Goal: Book appointment/travel/reservation

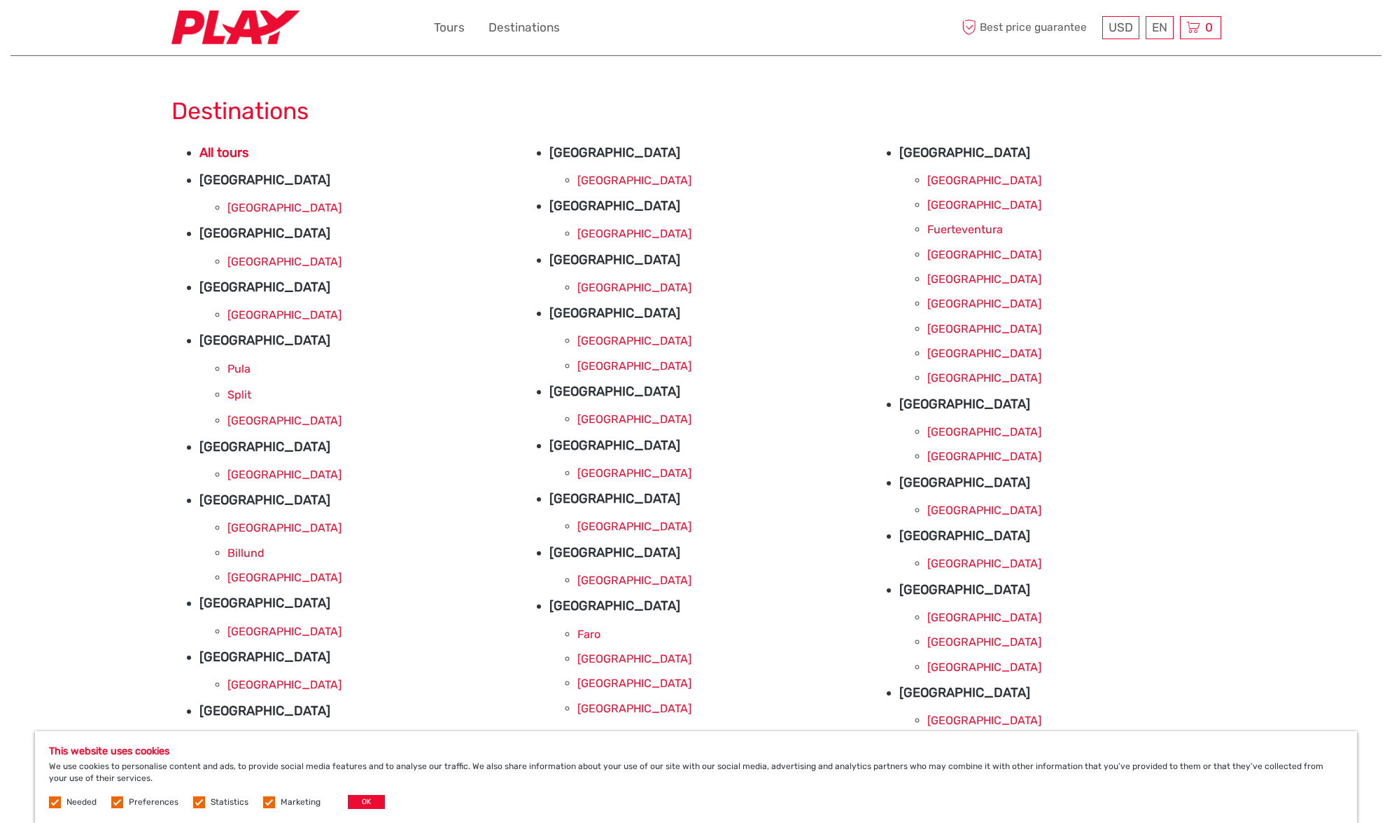
click at [954, 352] on link "[GEOGRAPHIC_DATA]" at bounding box center [985, 353] width 114 height 13
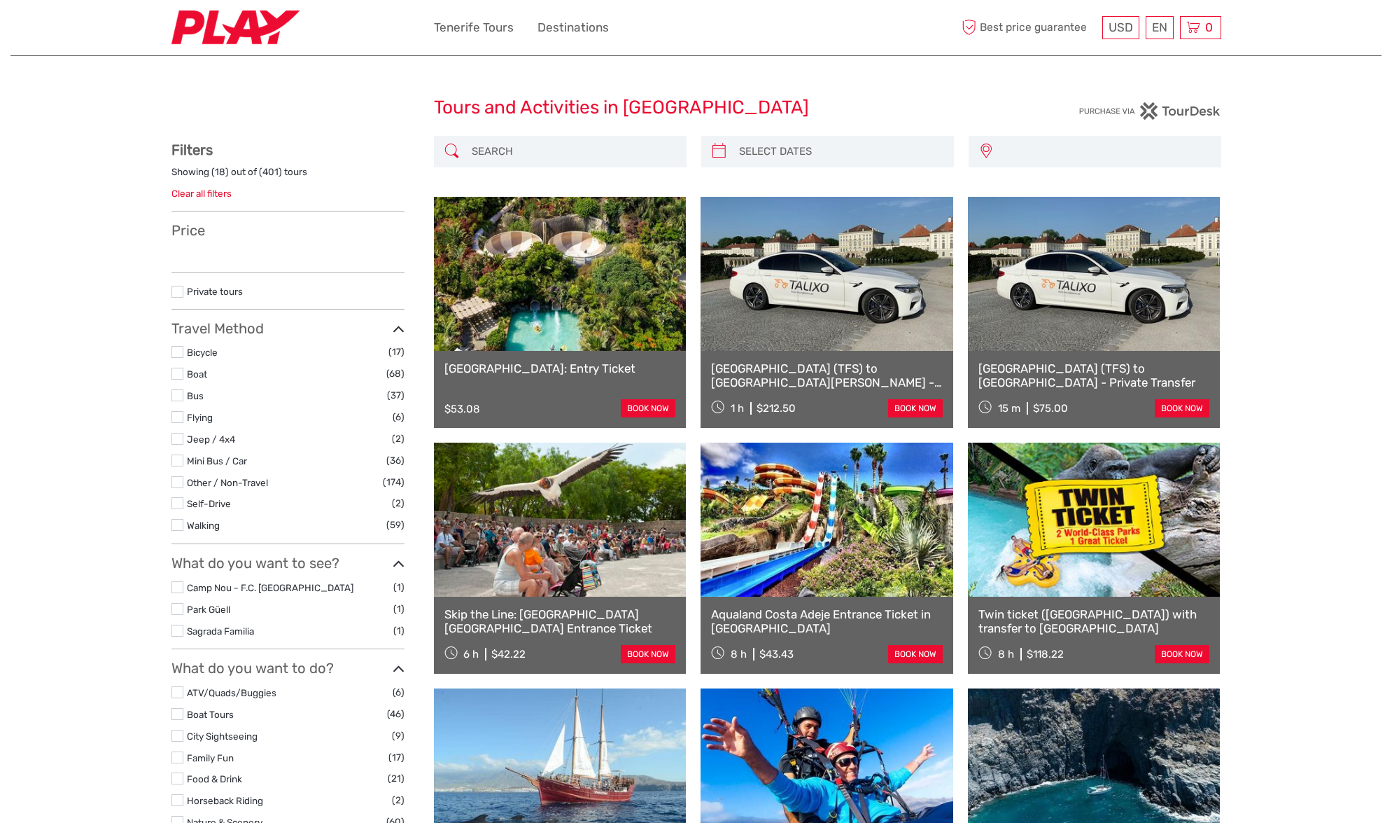
select select
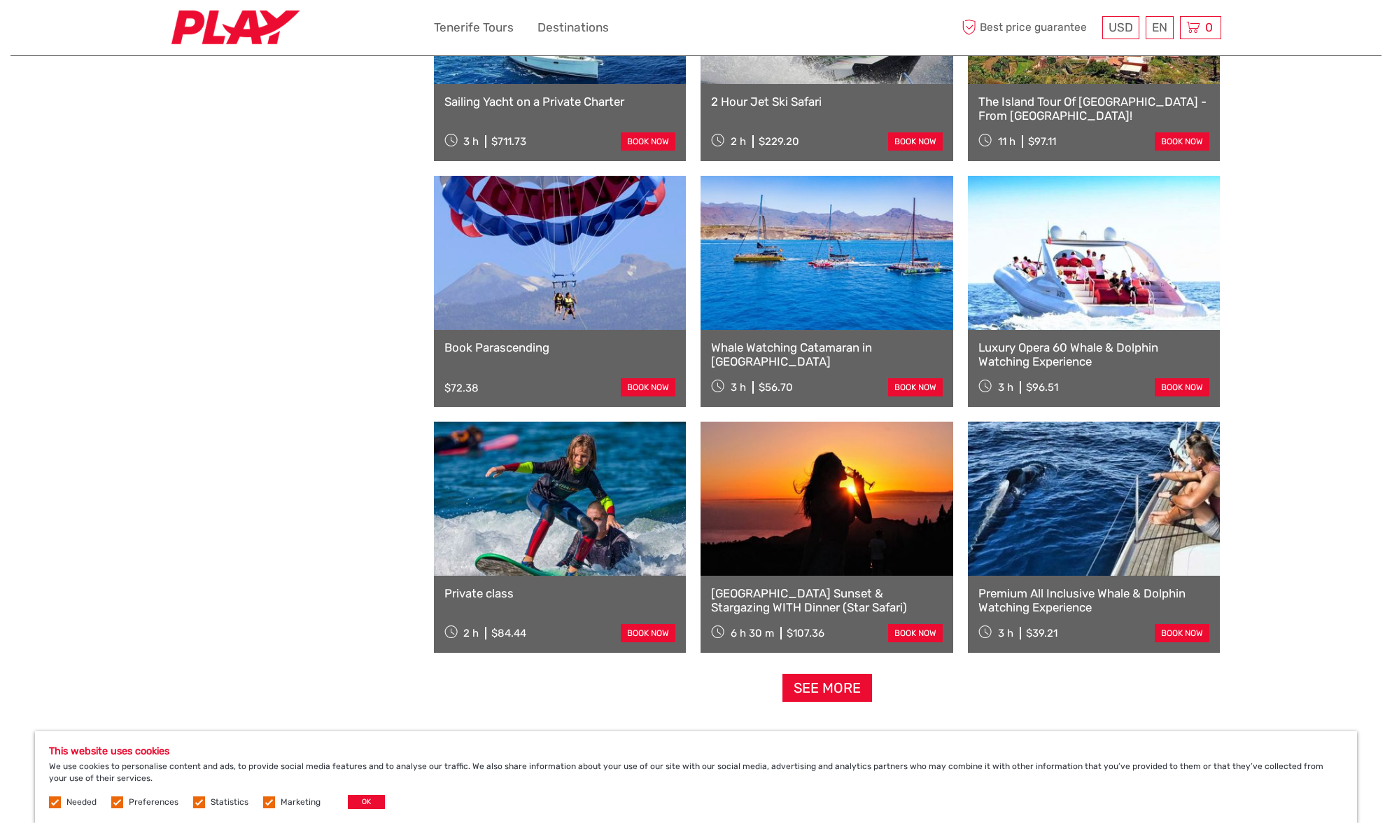
scroll to position [1005, 0]
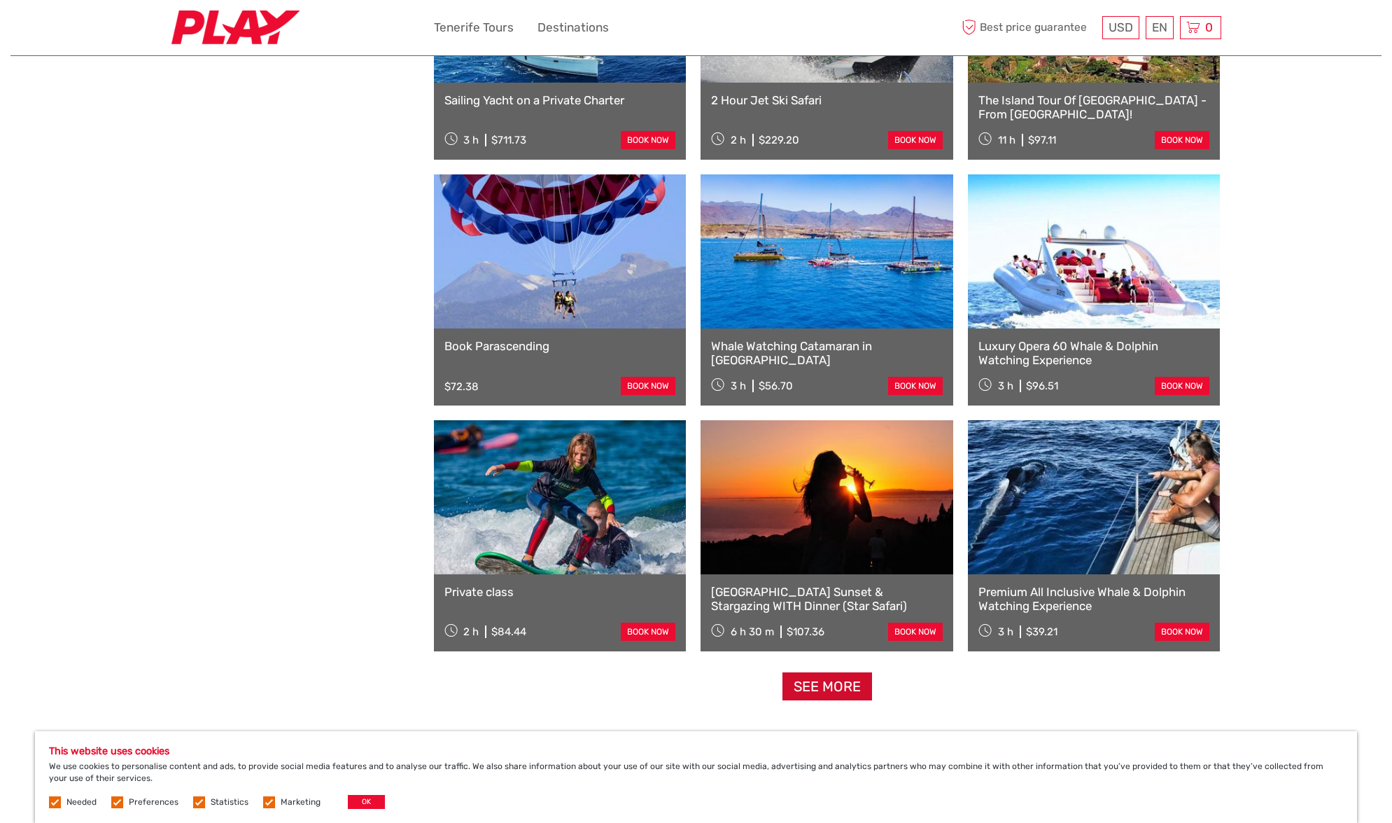
click at [830, 690] on link "See more" at bounding box center [828, 686] width 90 height 29
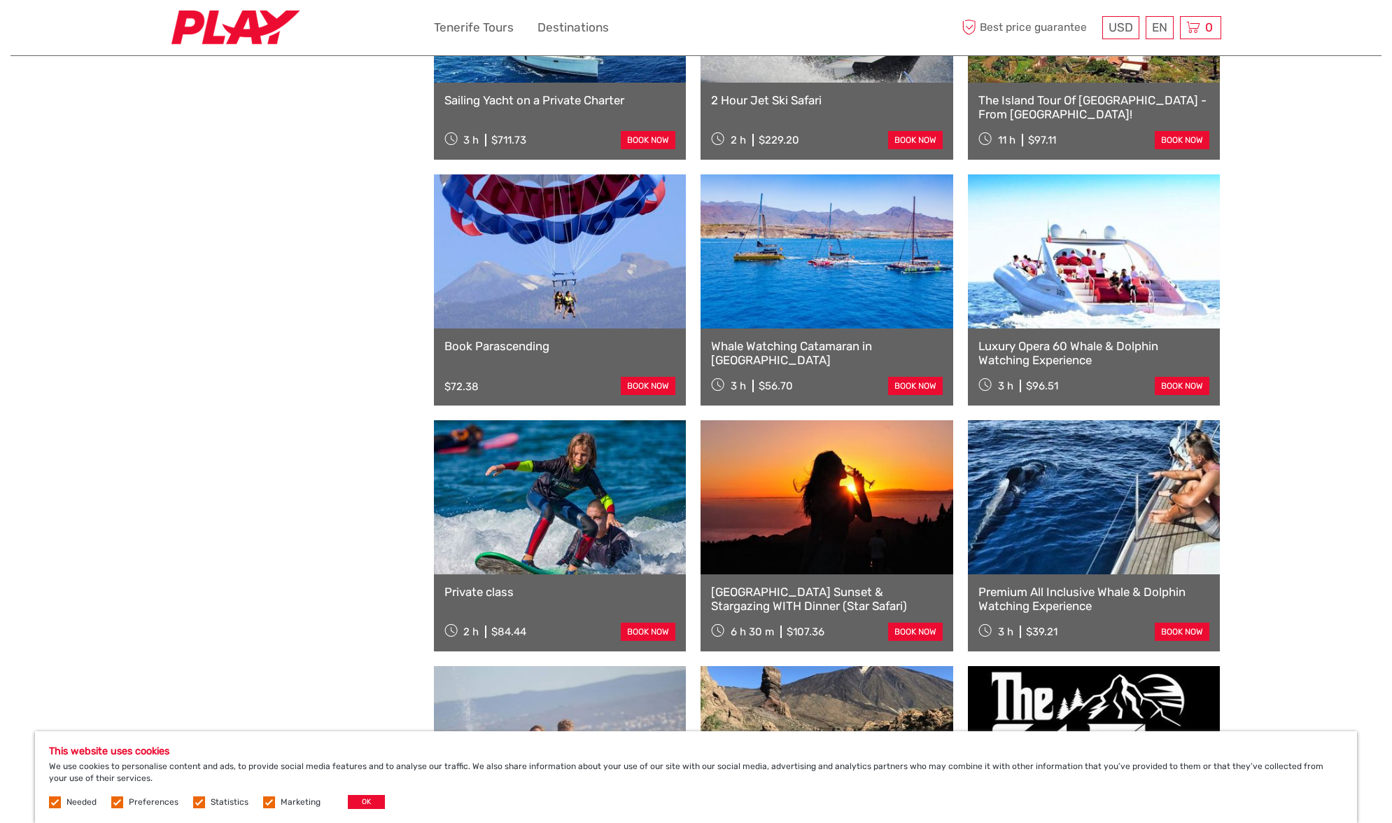
scroll to position [1246, 0]
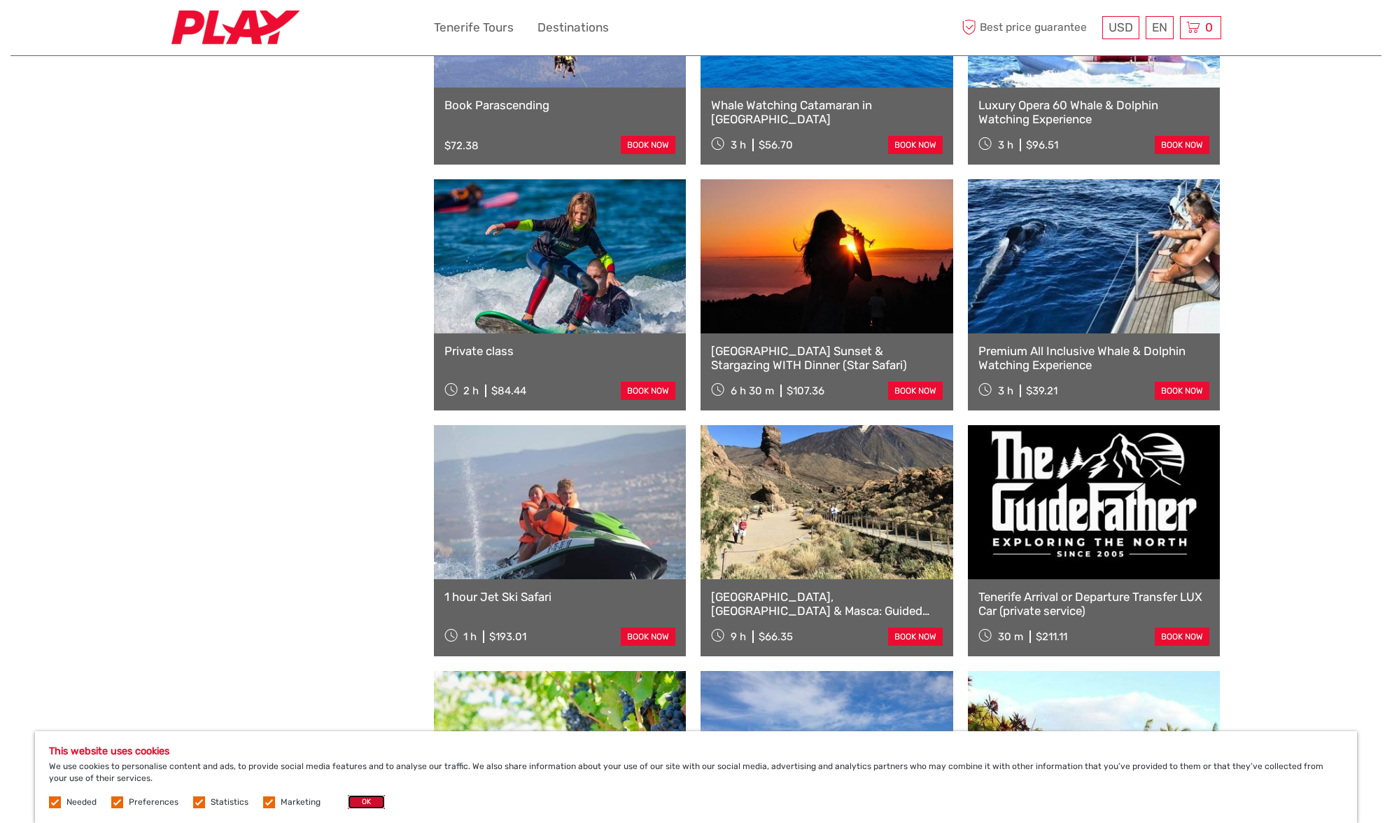
click at [360, 804] on button "OK" at bounding box center [366, 802] width 37 height 14
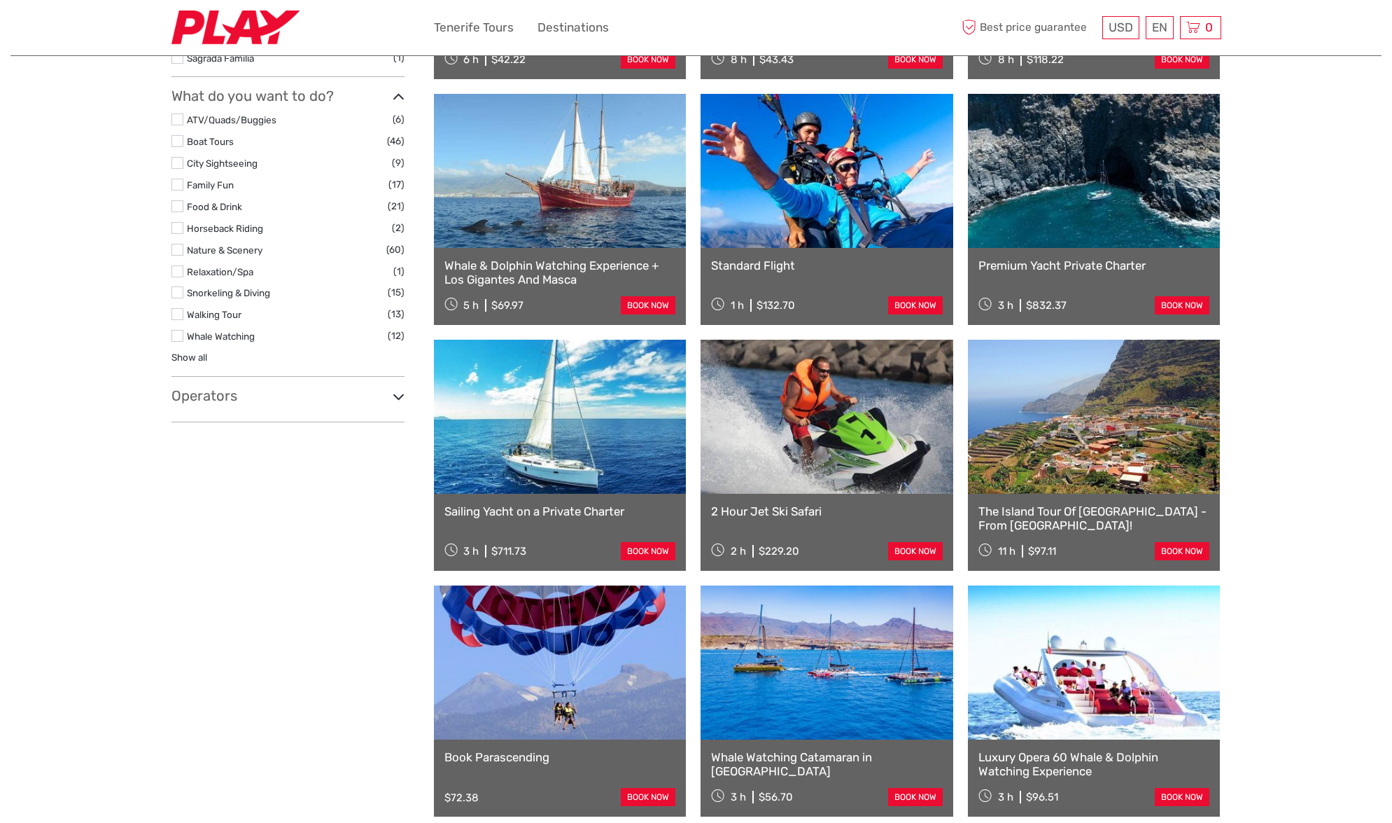
scroll to position [0, 0]
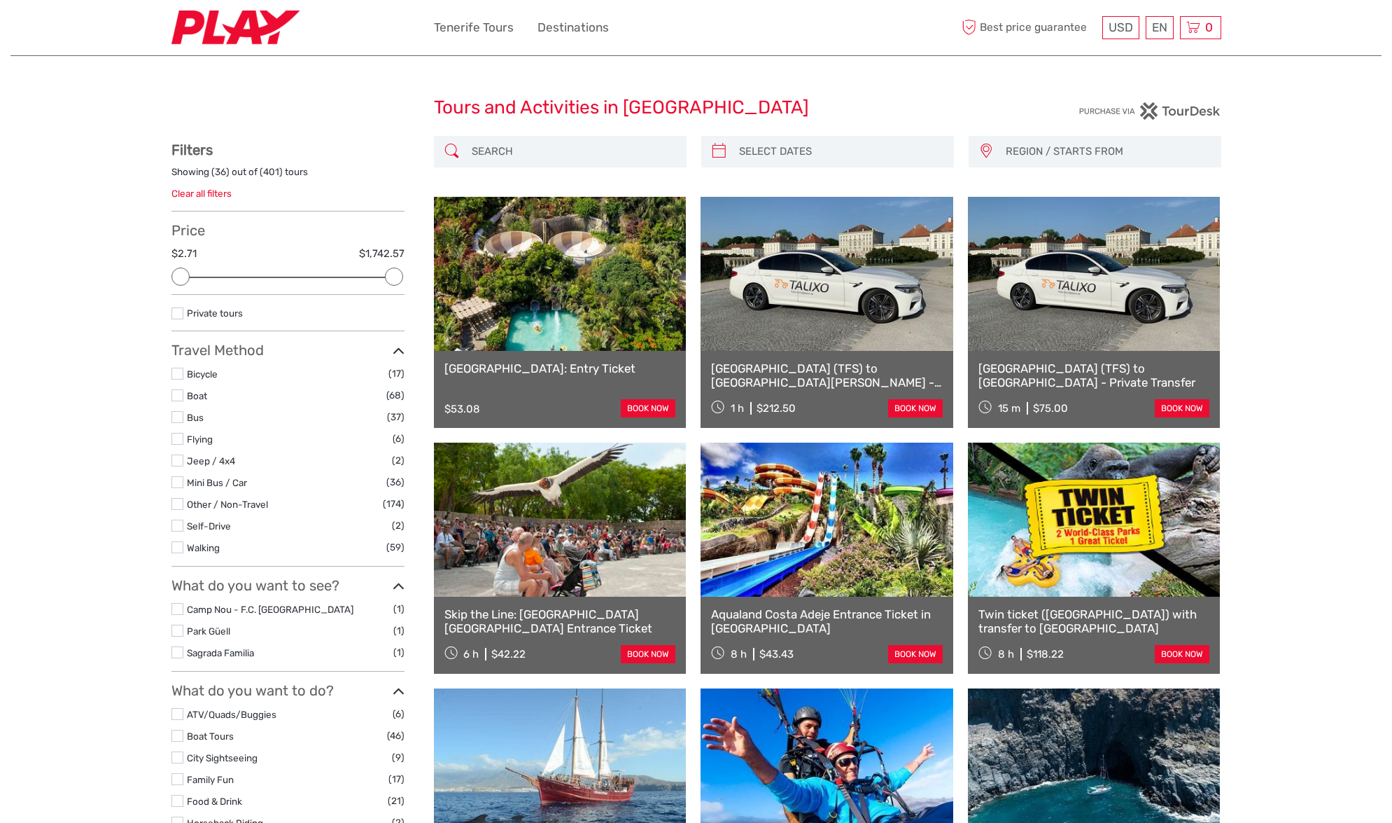
click at [631, 310] on link at bounding box center [560, 274] width 253 height 154
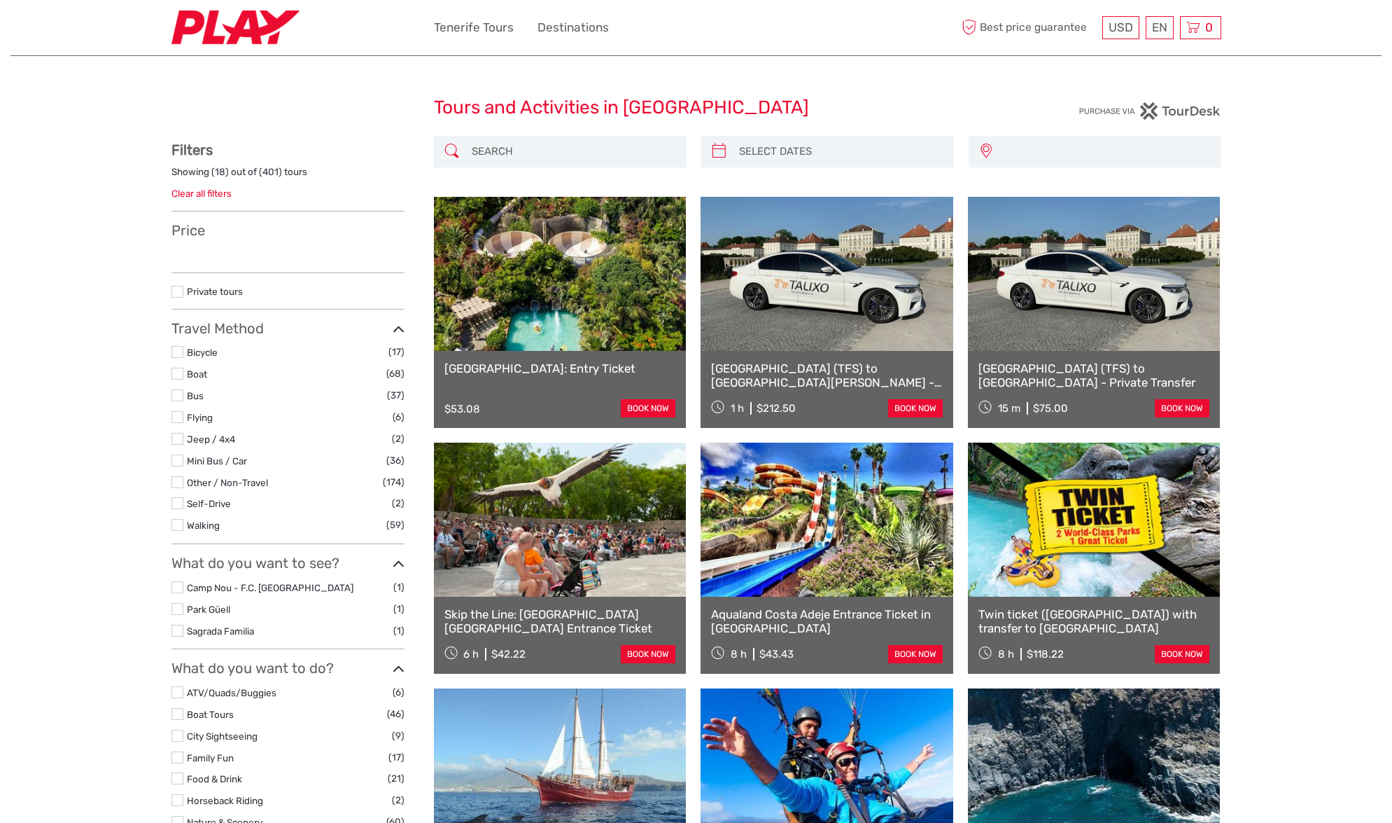
select select
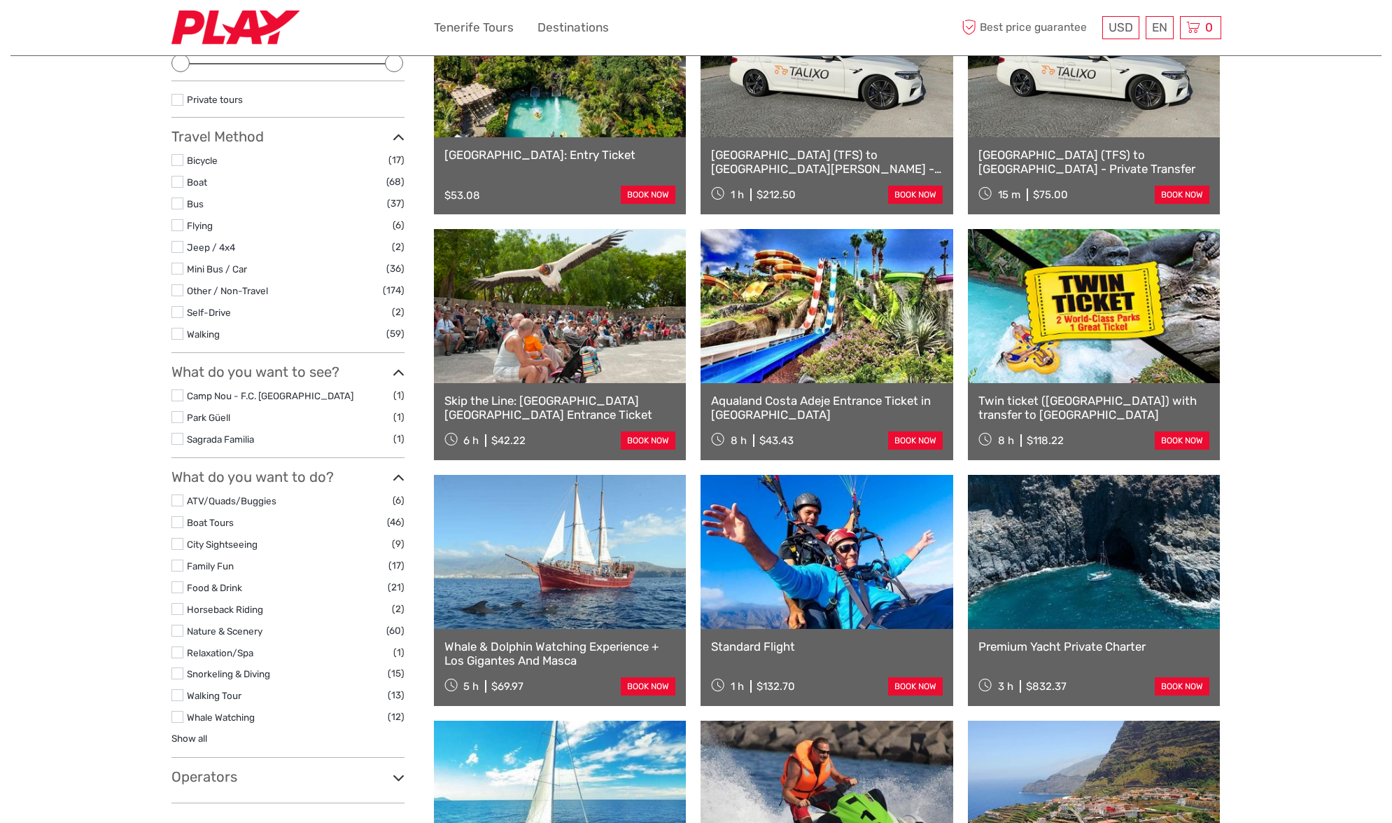
scroll to position [240, 0]
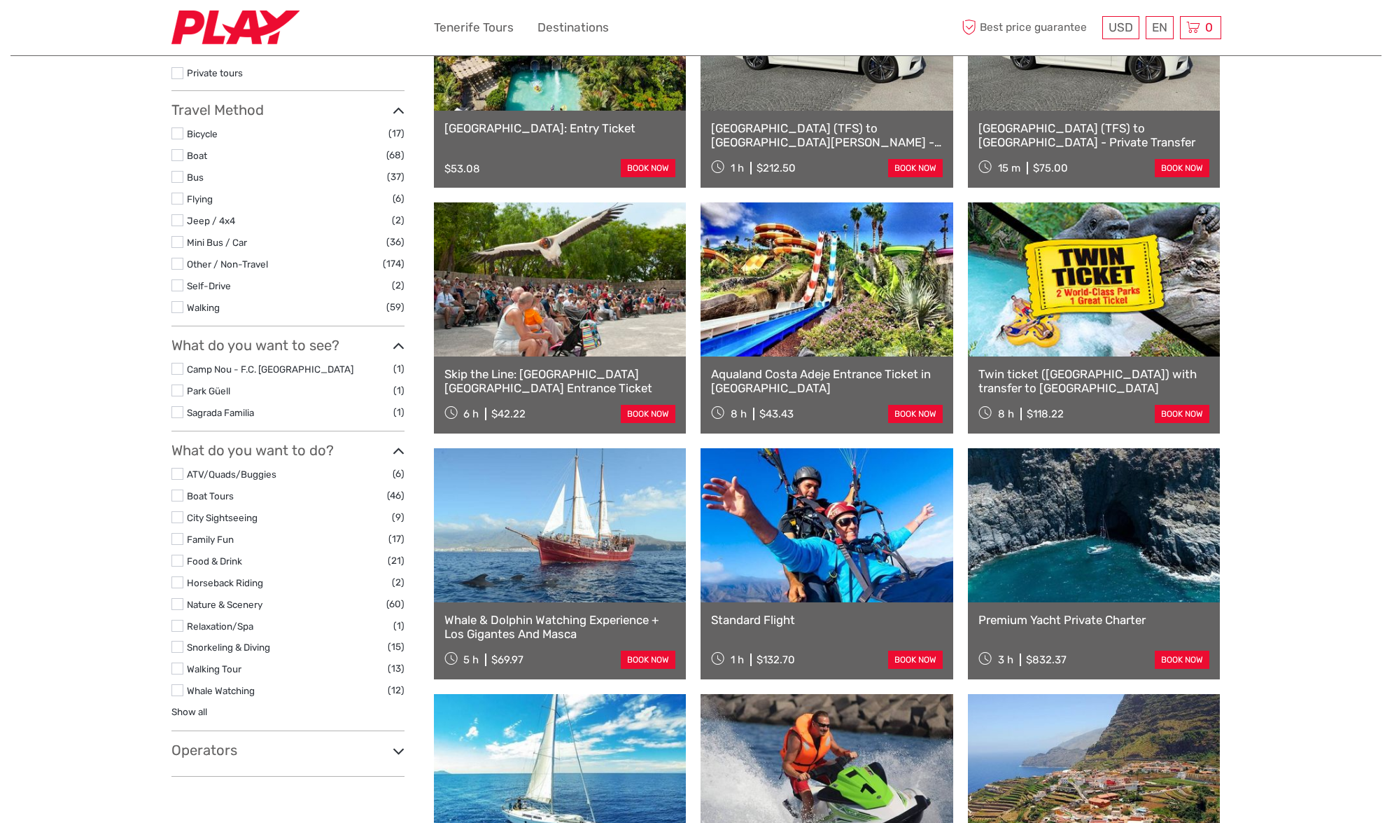
click at [176, 365] on label at bounding box center [178, 369] width 12 height 12
click at [0, 0] on input "checkbox" at bounding box center [0, 0] width 0 height 0
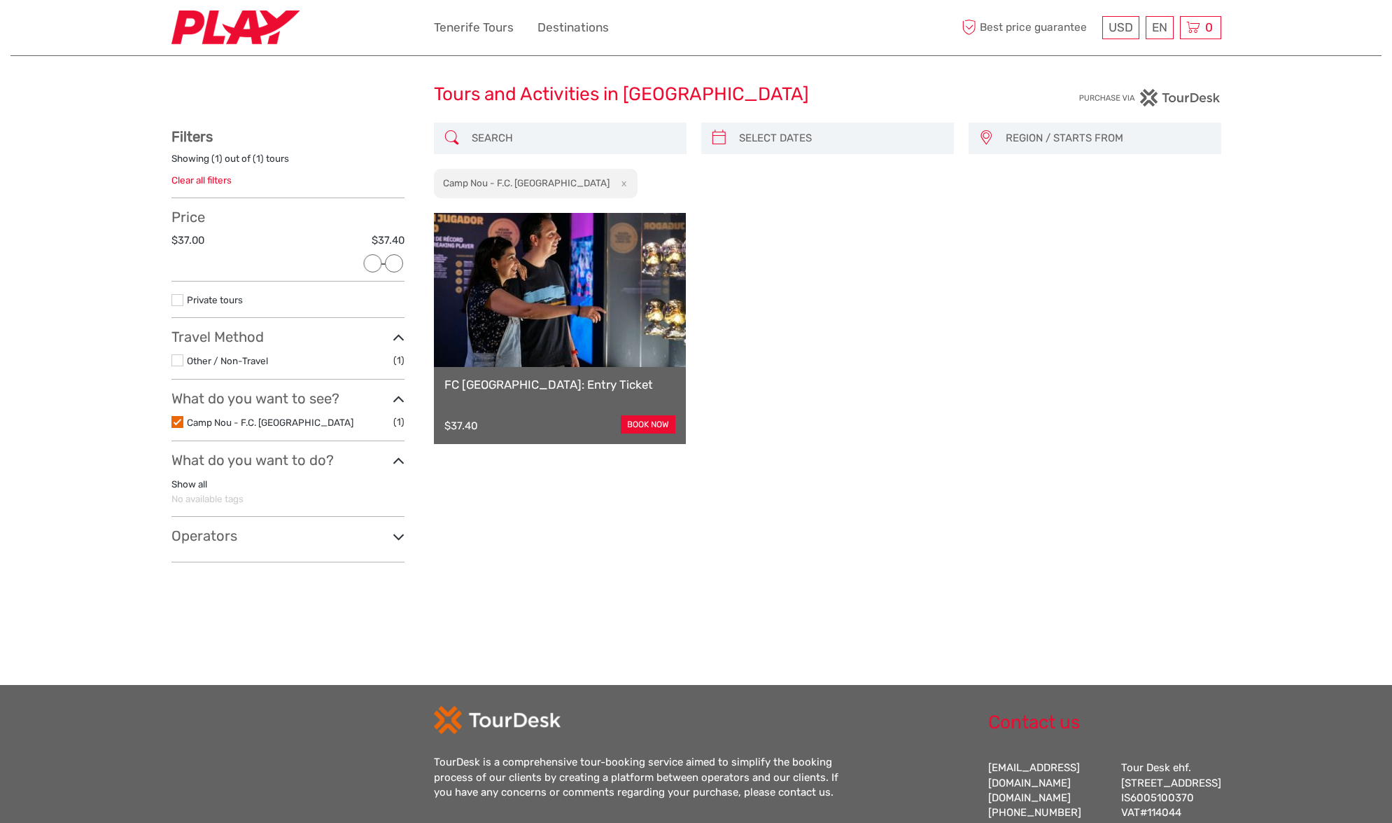
scroll to position [13, 0]
click at [176, 425] on label at bounding box center [178, 423] width 12 height 12
click at [0, 0] on input "checkbox" at bounding box center [0, 0] width 0 height 0
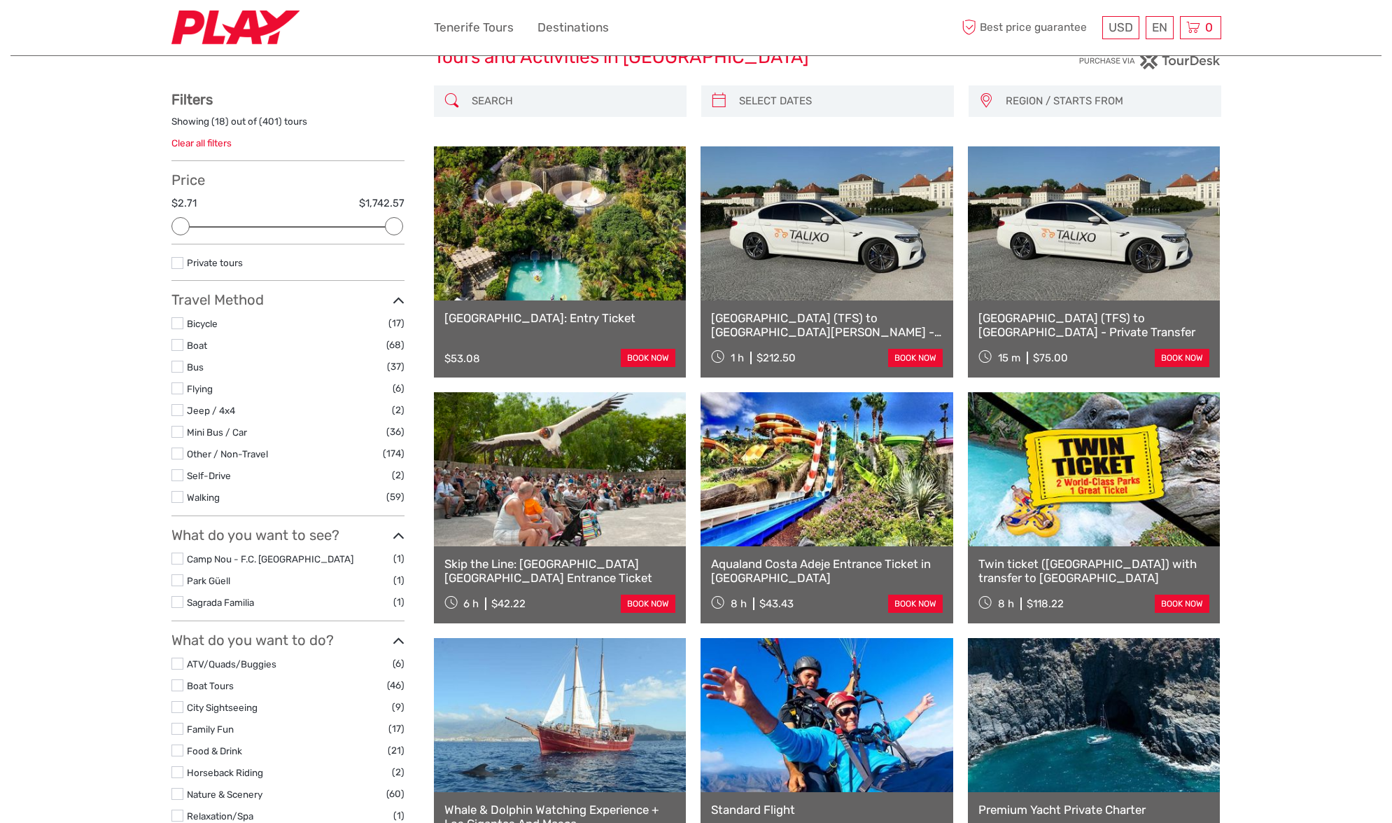
scroll to position [49, 0]
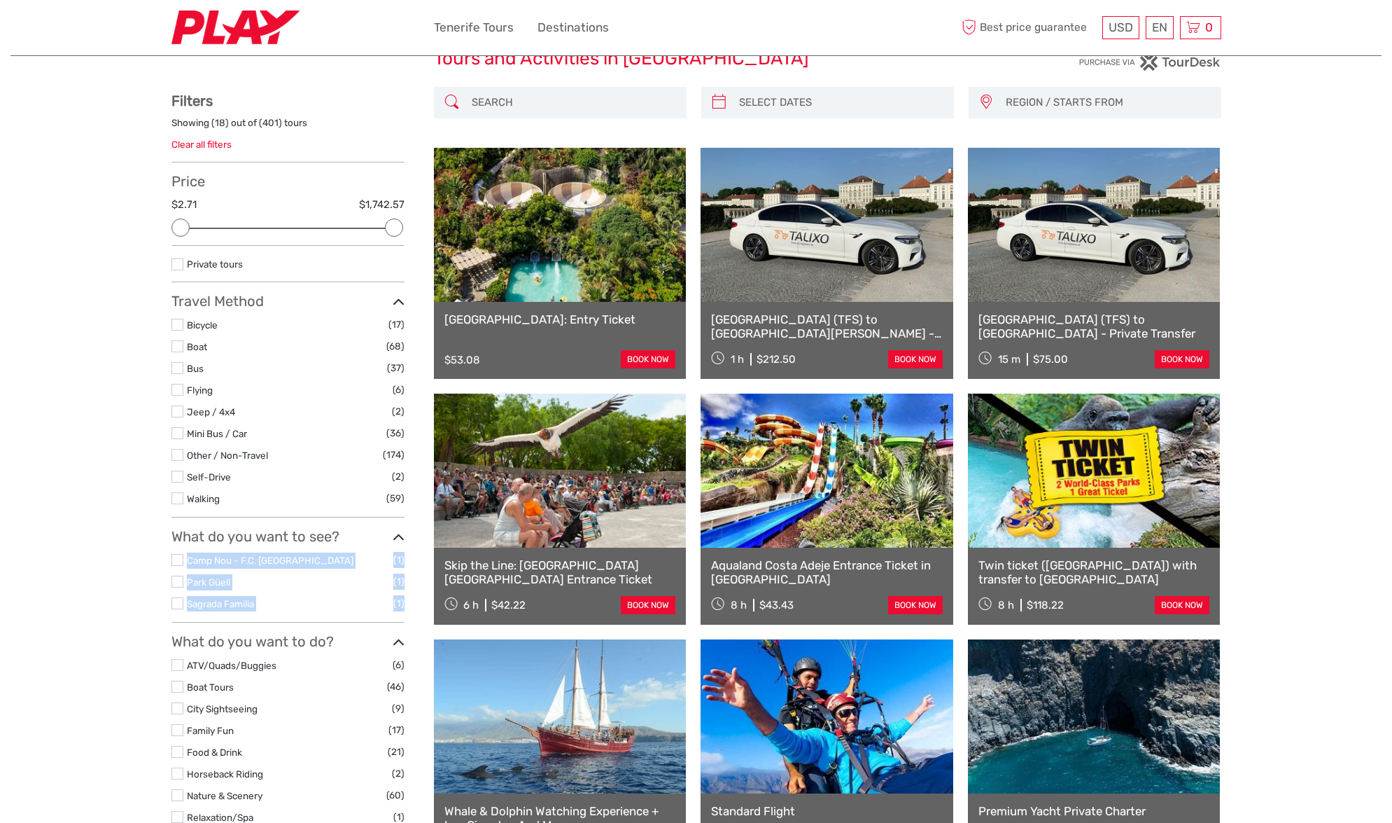
drag, startPoint x: 407, startPoint y: 613, endPoint x: 167, endPoint y: 556, distance: 247.6
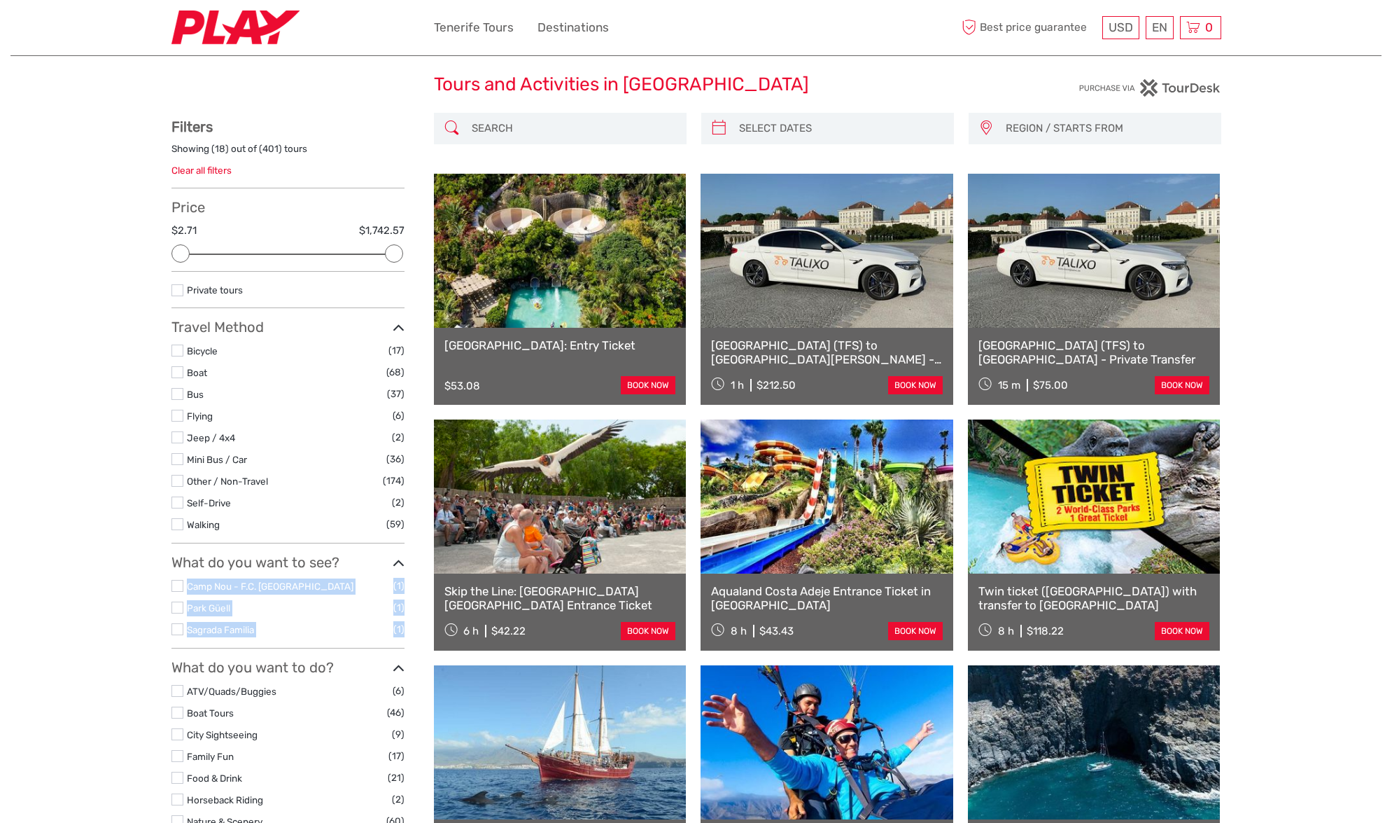
scroll to position [11, 0]
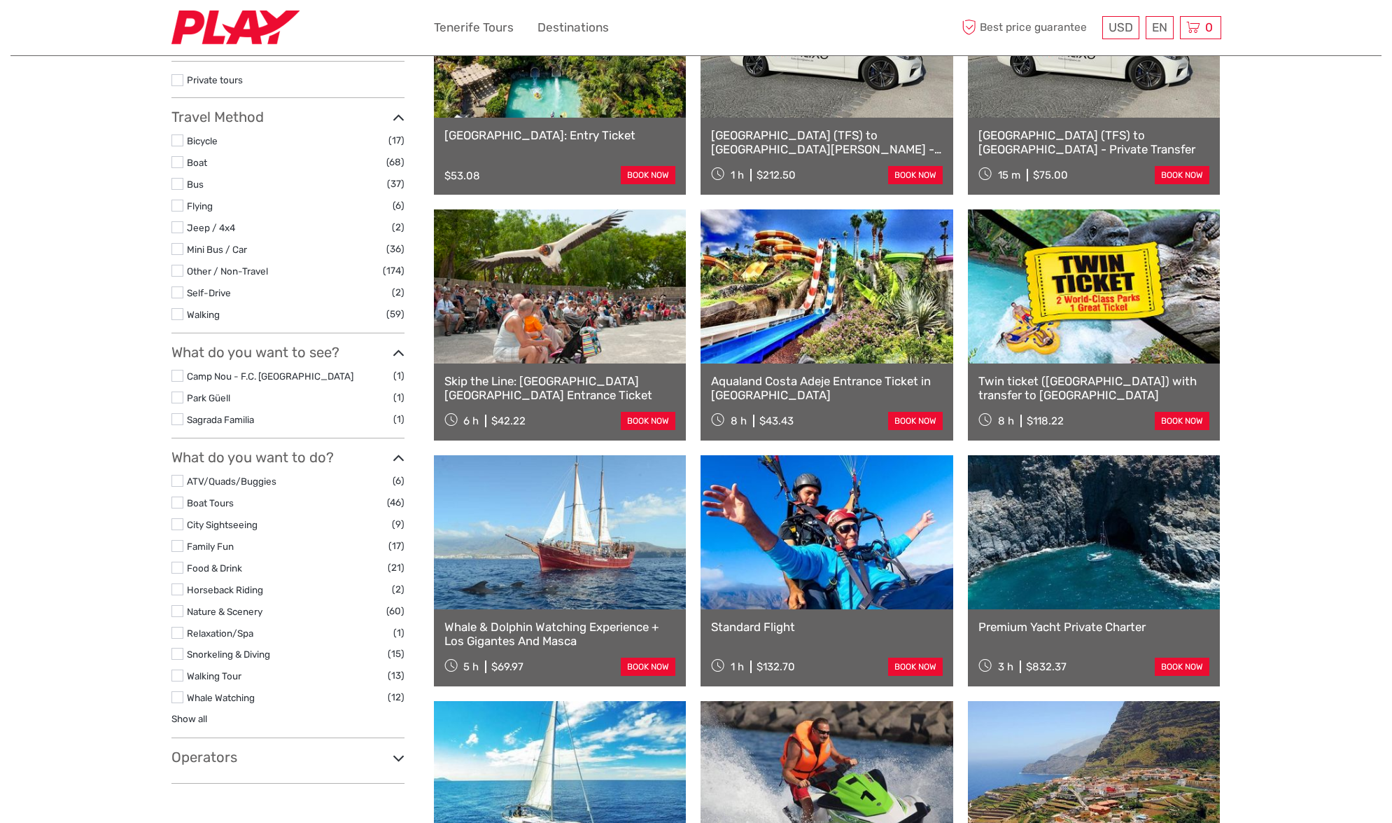
scroll to position [375, 0]
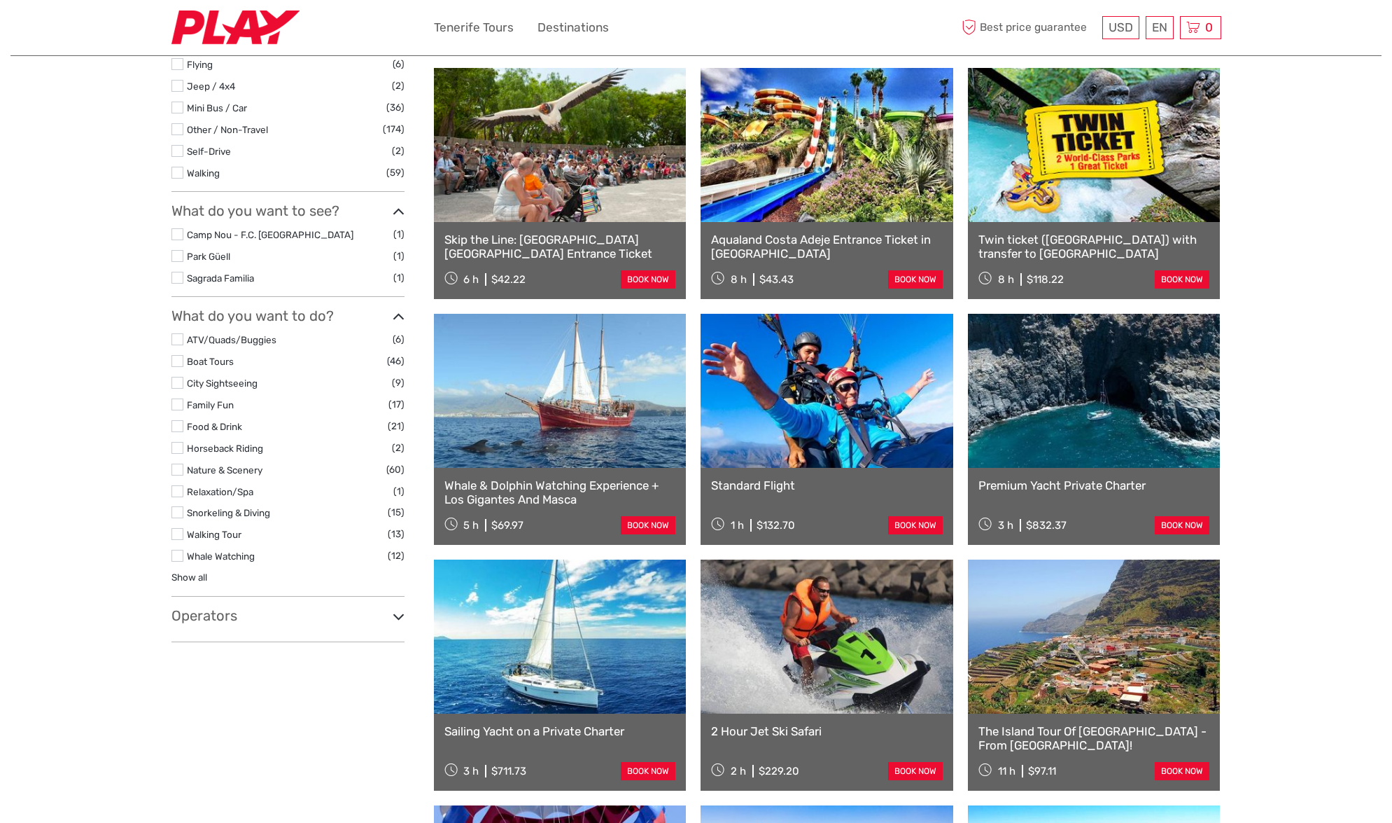
click at [403, 617] on icon at bounding box center [399, 616] width 12 height 19
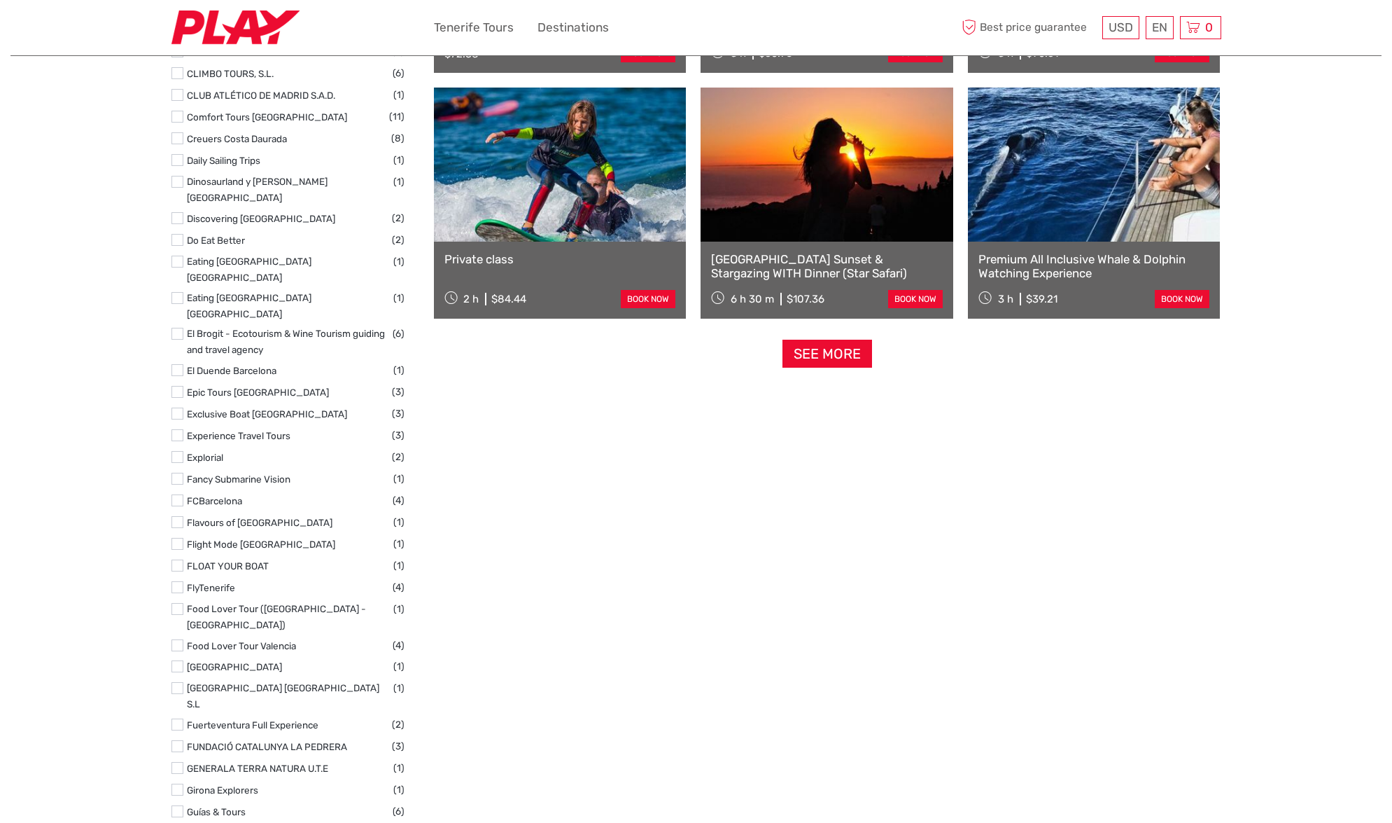
scroll to position [0, 0]
